Goal: Find specific page/section: Find specific page/section

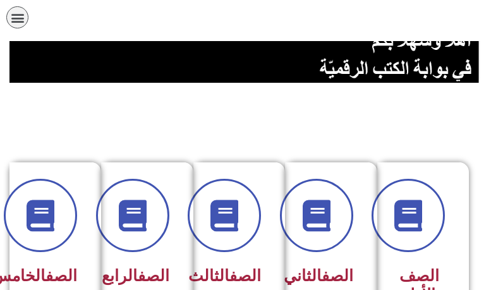
scroll to position [190, 0]
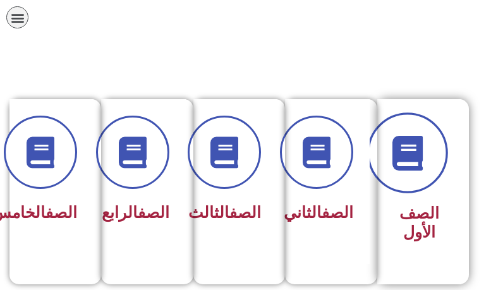
click at [414, 178] on span at bounding box center [407, 152] width 81 height 81
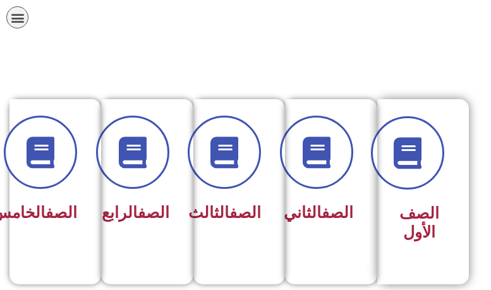
click at [423, 226] on span "الصف الأول" at bounding box center [419, 222] width 40 height 37
drag, startPoint x: 423, startPoint y: 226, endPoint x: 423, endPoint y: 219, distance: 6.9
click at [423, 219] on span "الصف الأول" at bounding box center [419, 222] width 40 height 37
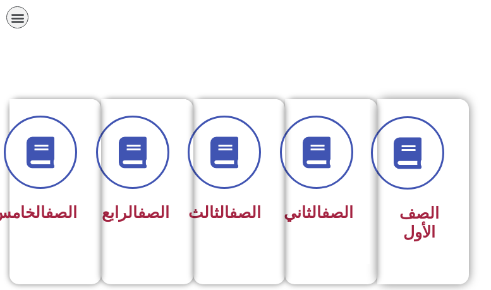
click at [423, 219] on span "الصف الأول" at bounding box center [419, 222] width 40 height 37
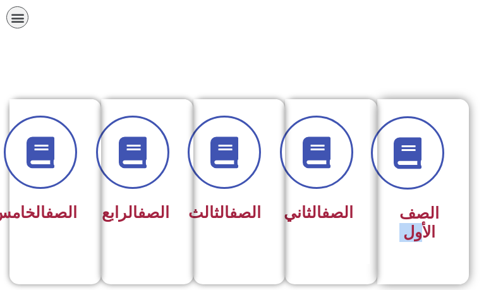
click at [423, 219] on span "الصف الأول" at bounding box center [419, 222] width 40 height 37
click at [425, 219] on span "الصف الأول" at bounding box center [419, 222] width 40 height 37
